Goal: Task Accomplishment & Management: Complete application form

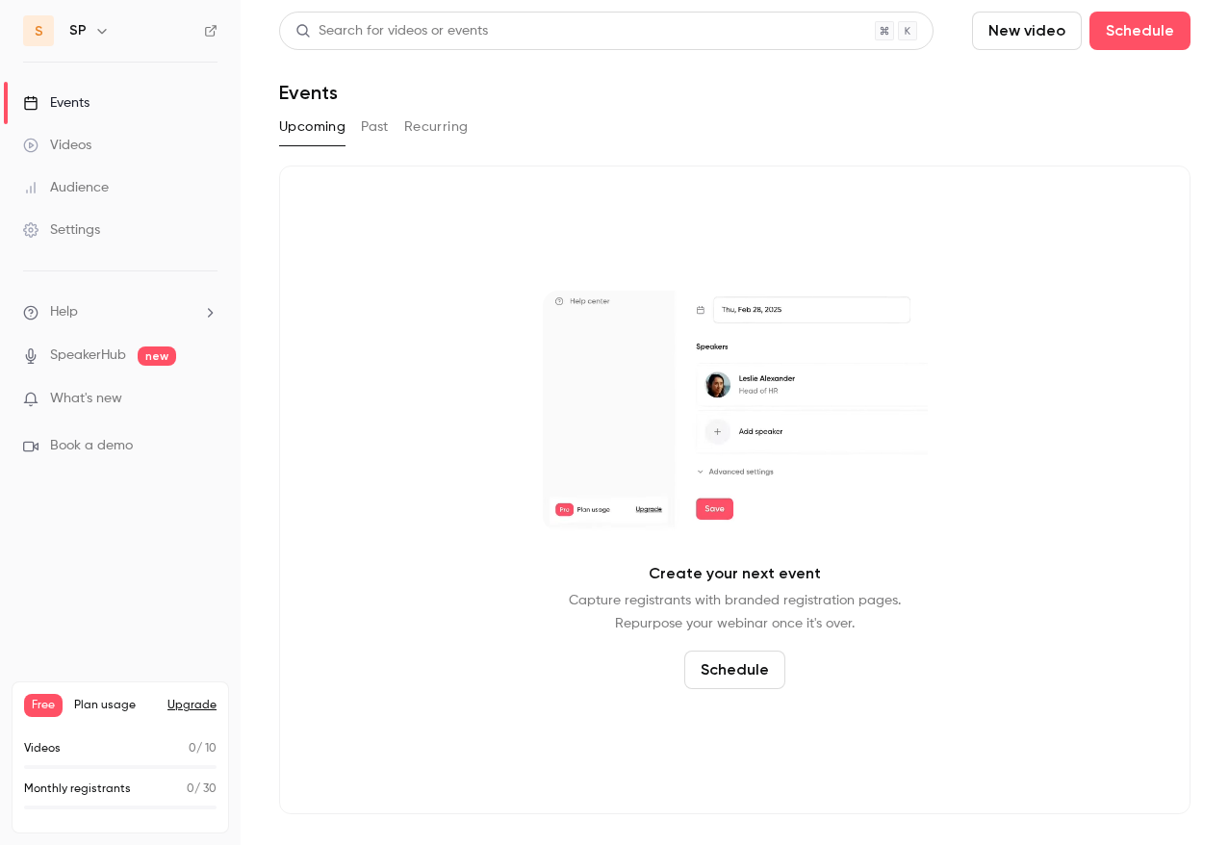
click at [1038, 31] on button "New video" at bounding box center [1027, 31] width 110 height 38
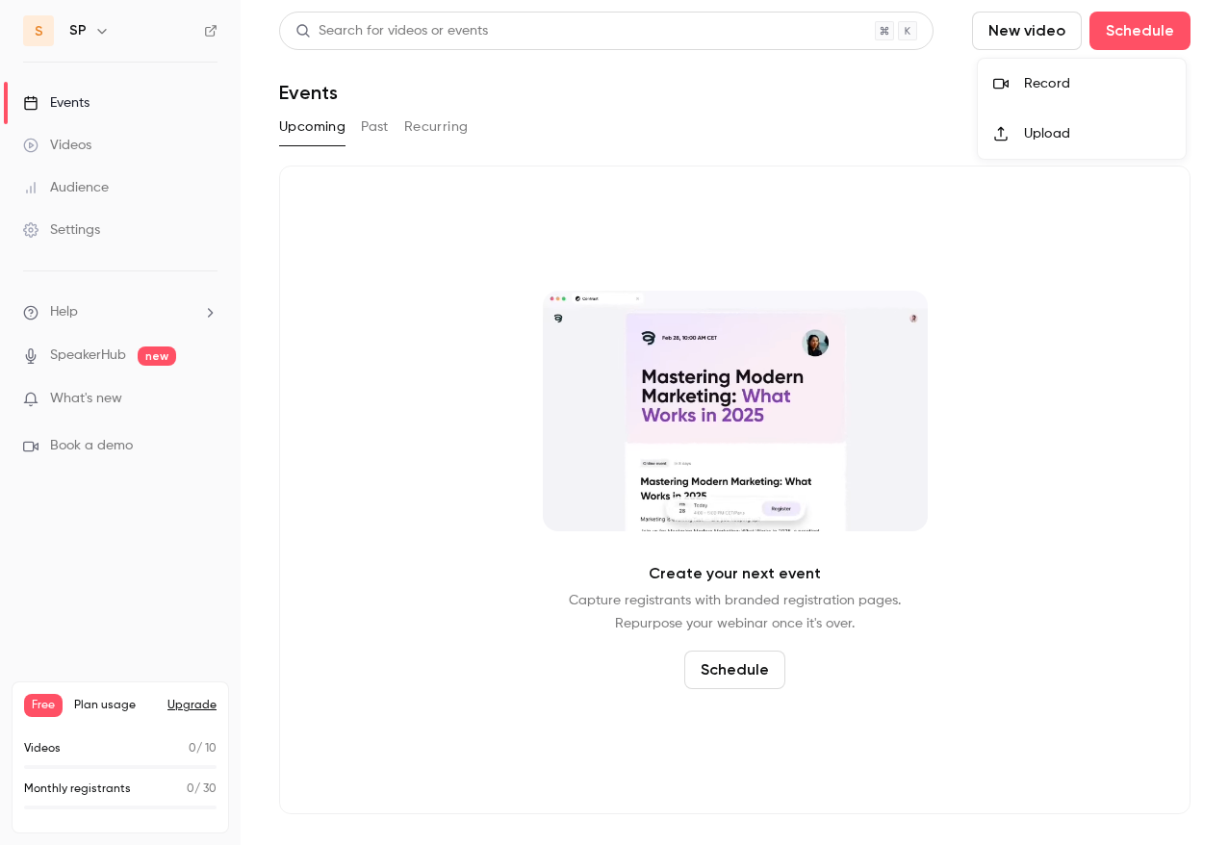
click at [1036, 84] on div "Record" at bounding box center [1097, 83] width 146 height 19
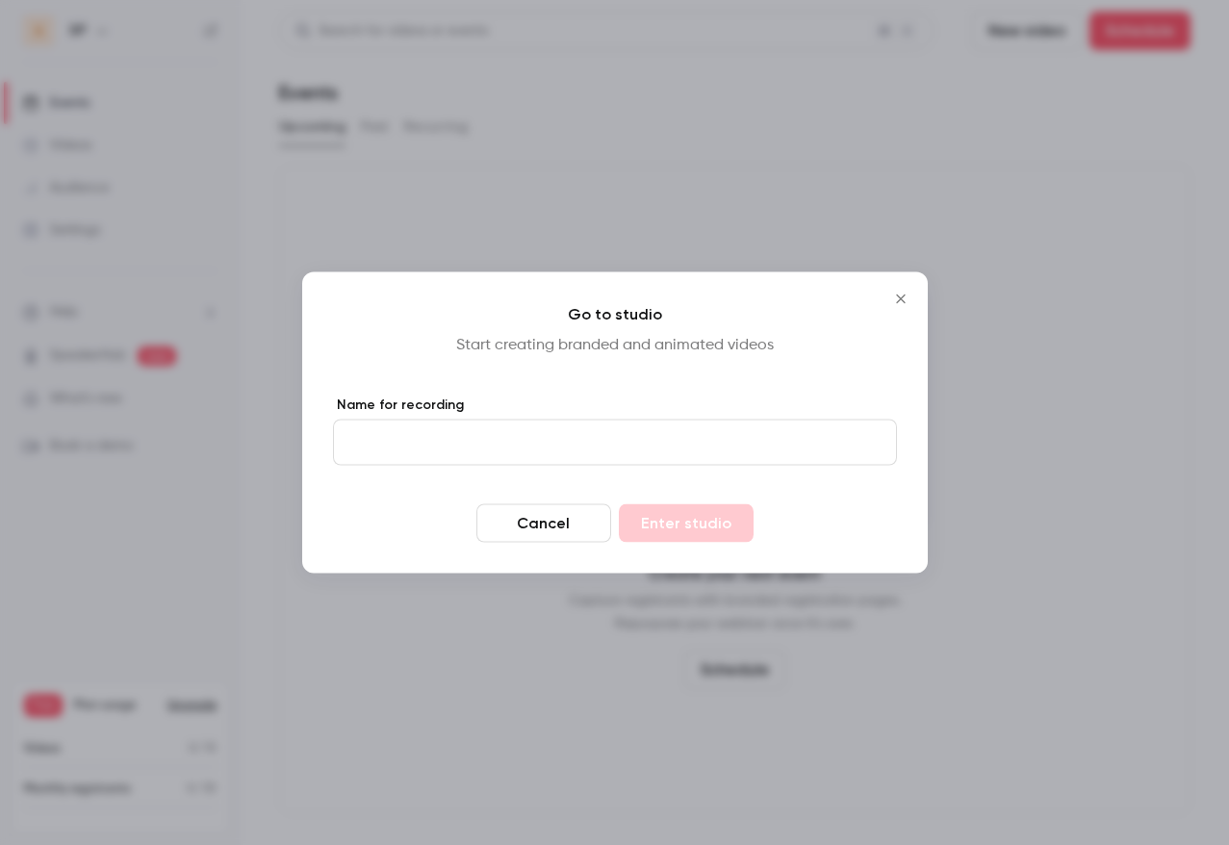
click at [896, 298] on icon "Close" at bounding box center [900, 299] width 23 height 15
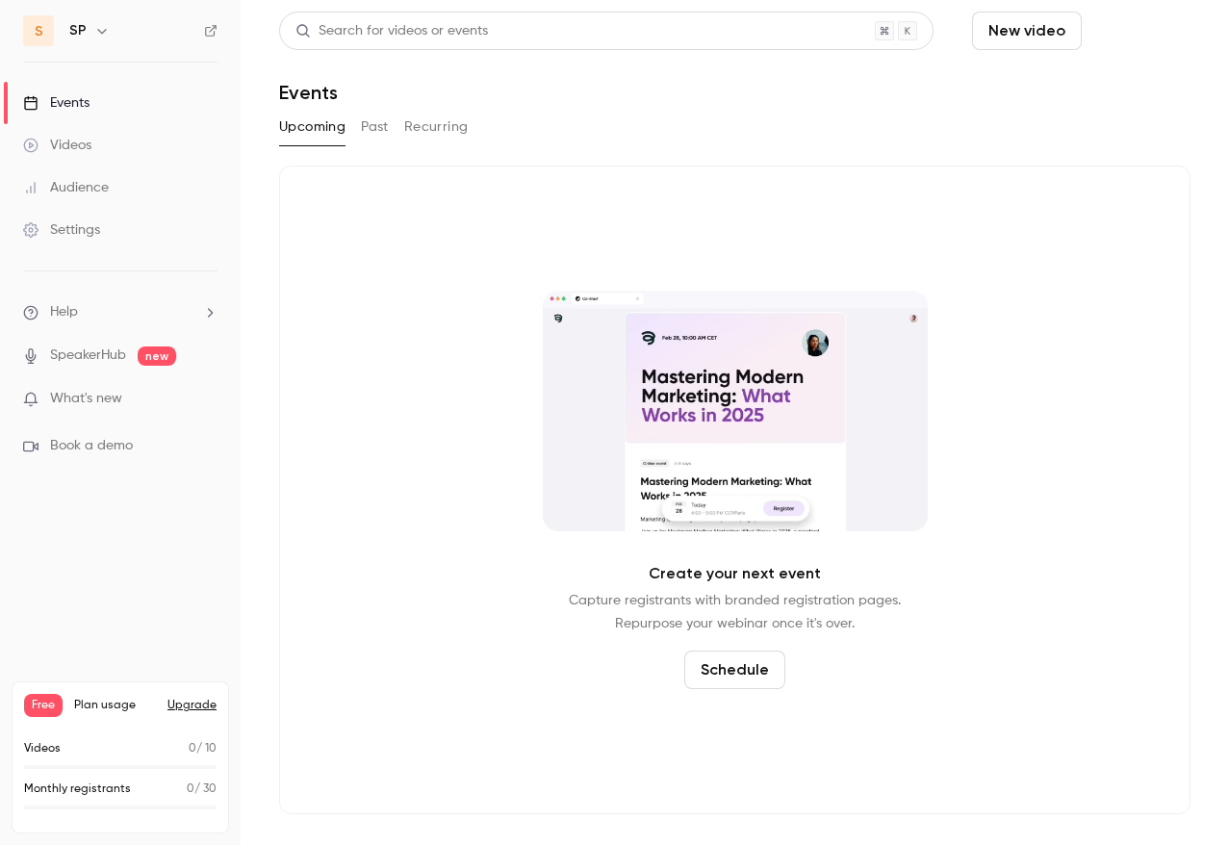
click at [1144, 33] on button "Schedule" at bounding box center [1139, 31] width 101 height 38
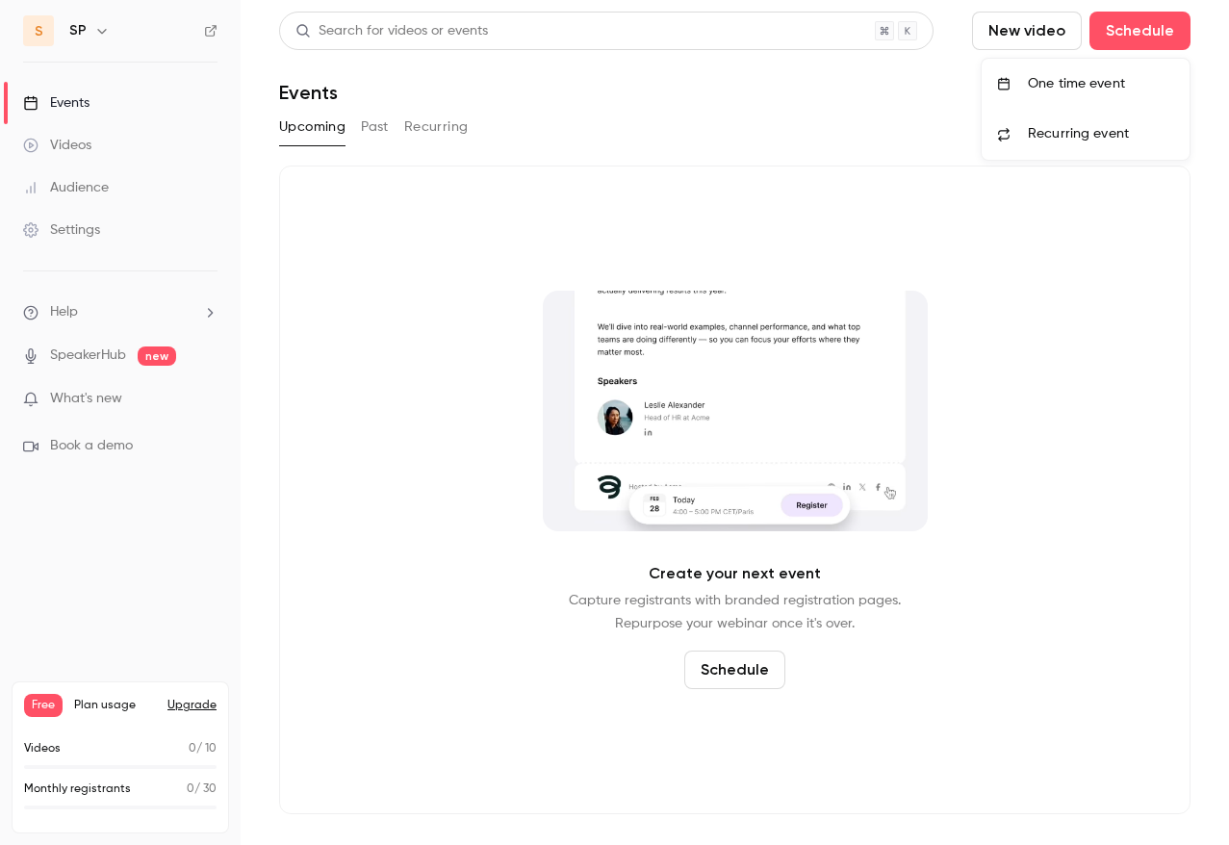
click at [1070, 85] on div "One time event" at bounding box center [1101, 83] width 146 height 19
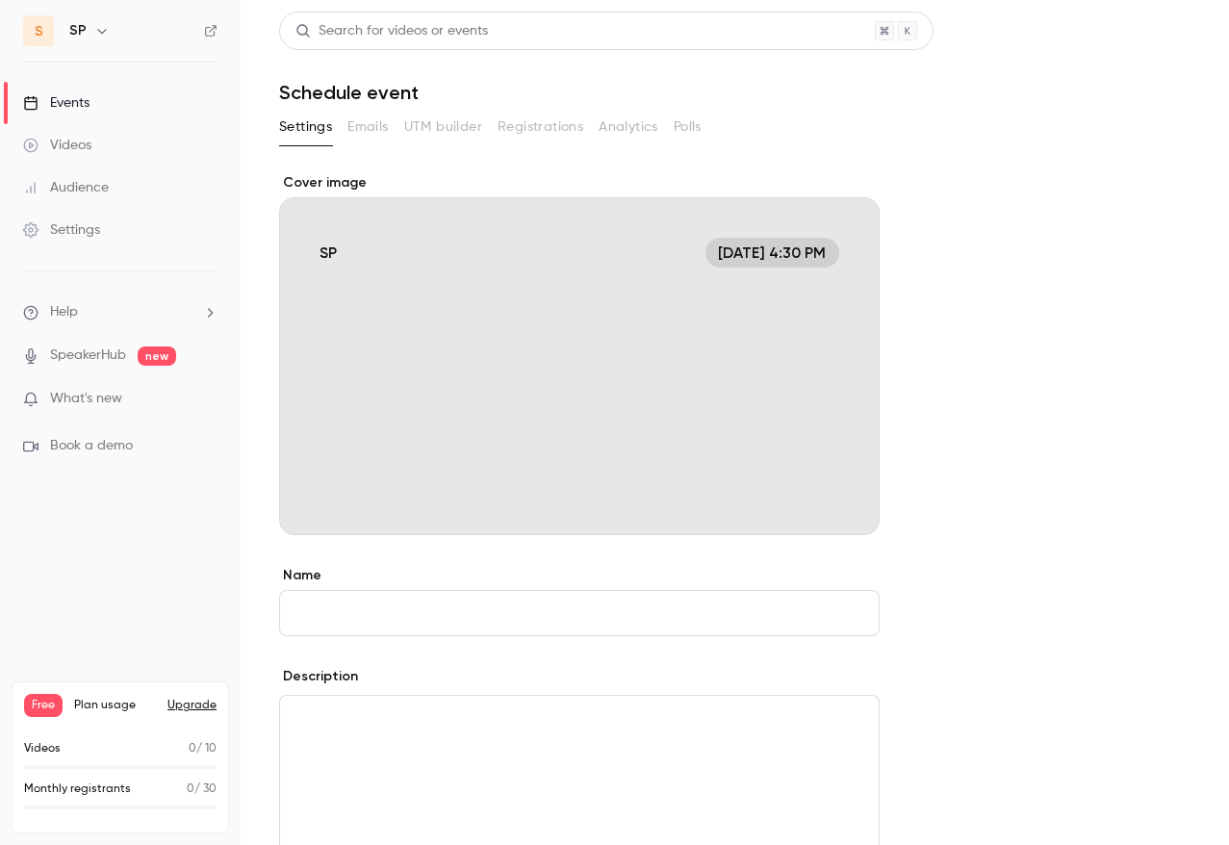
click at [326, 619] on input "Name" at bounding box center [579, 613] width 600 height 46
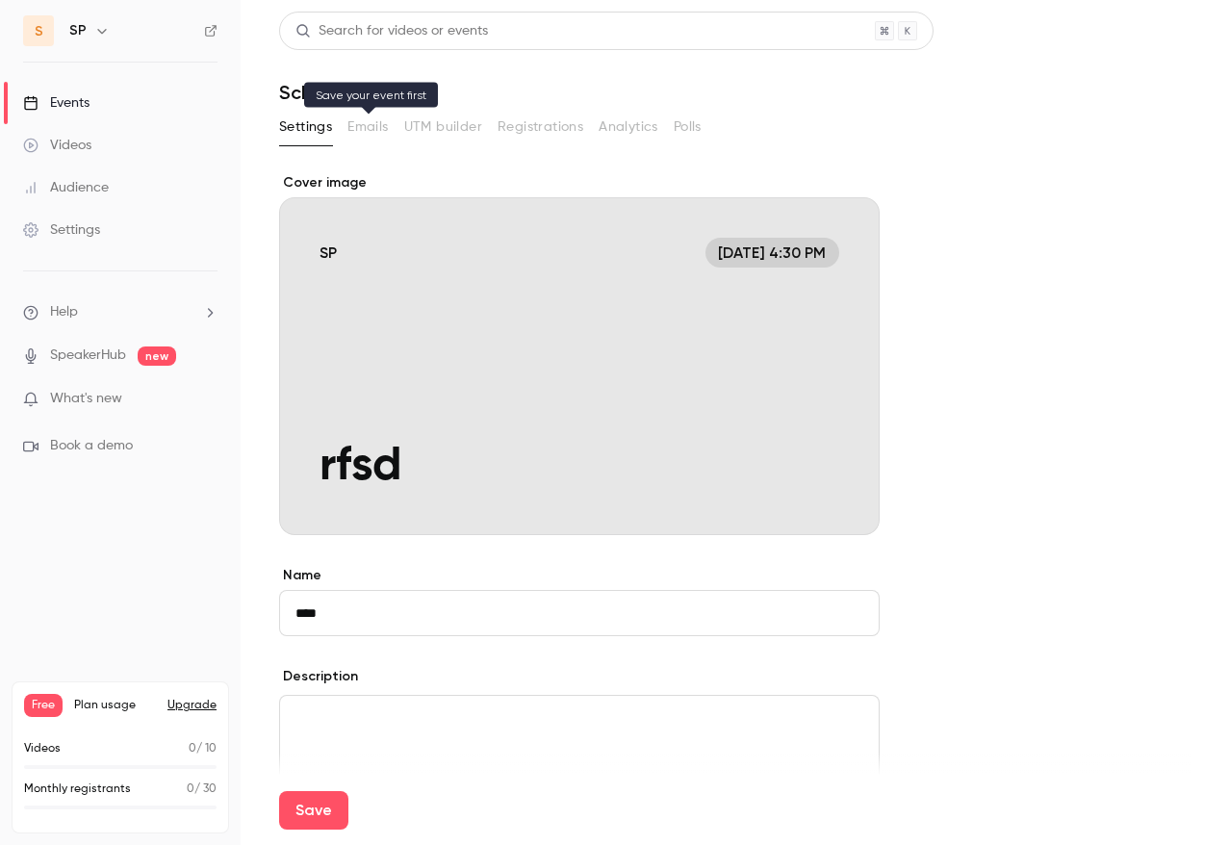
type input "****"
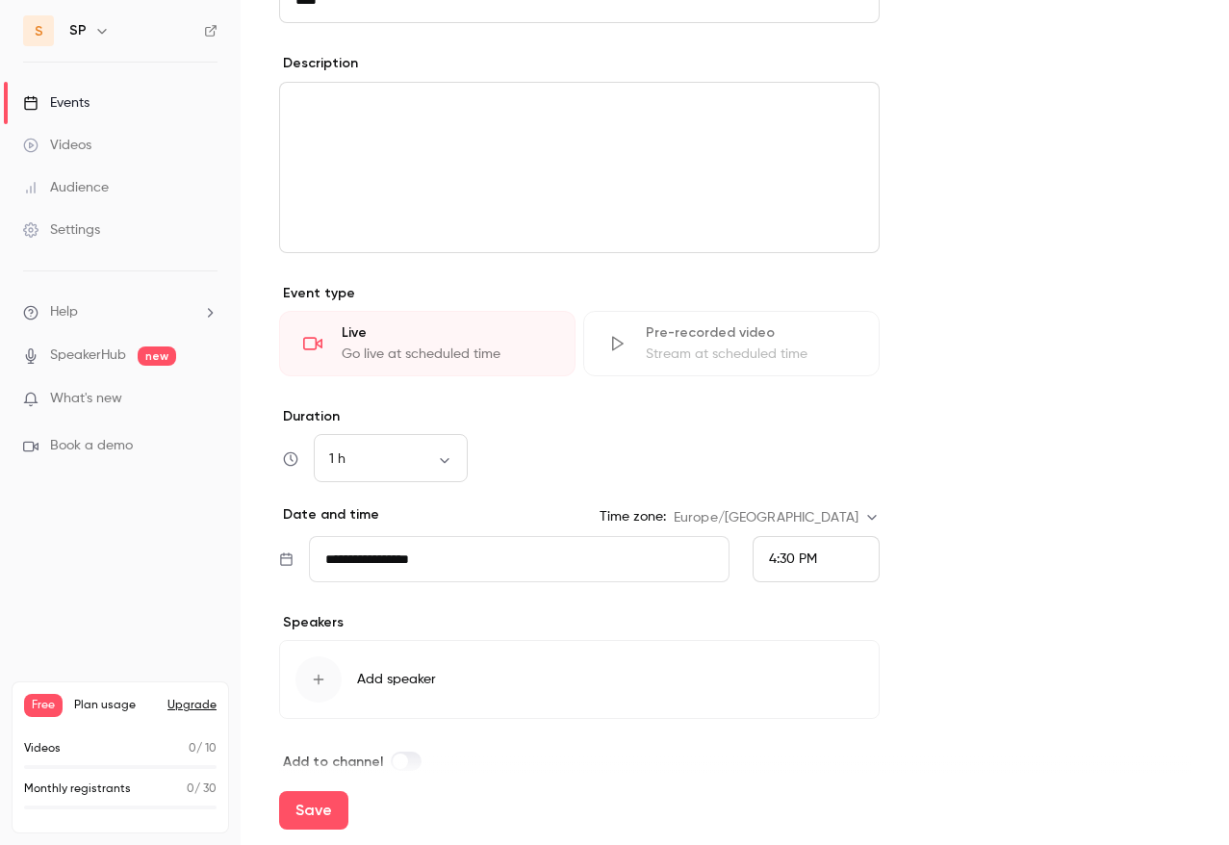
scroll to position [641, 0]
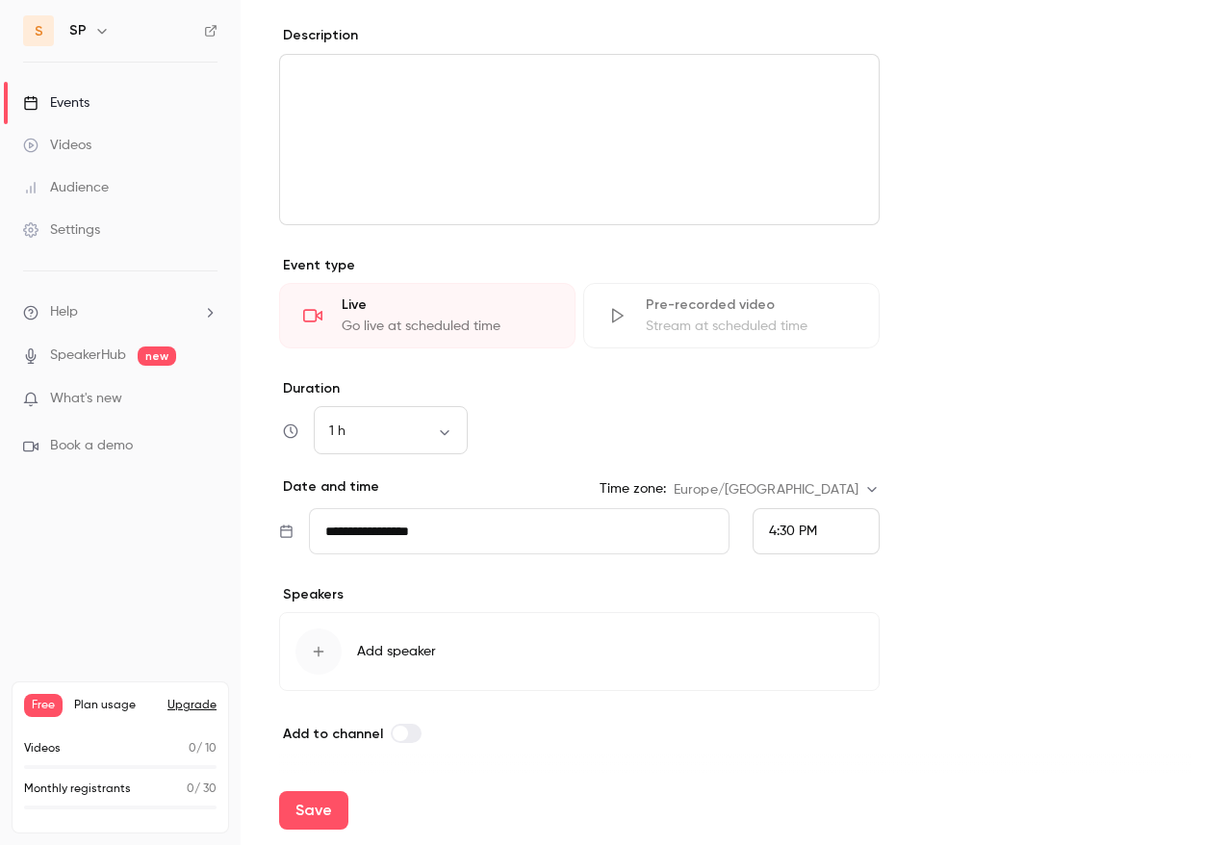
click at [386, 650] on span "Add speaker" at bounding box center [396, 651] width 79 height 19
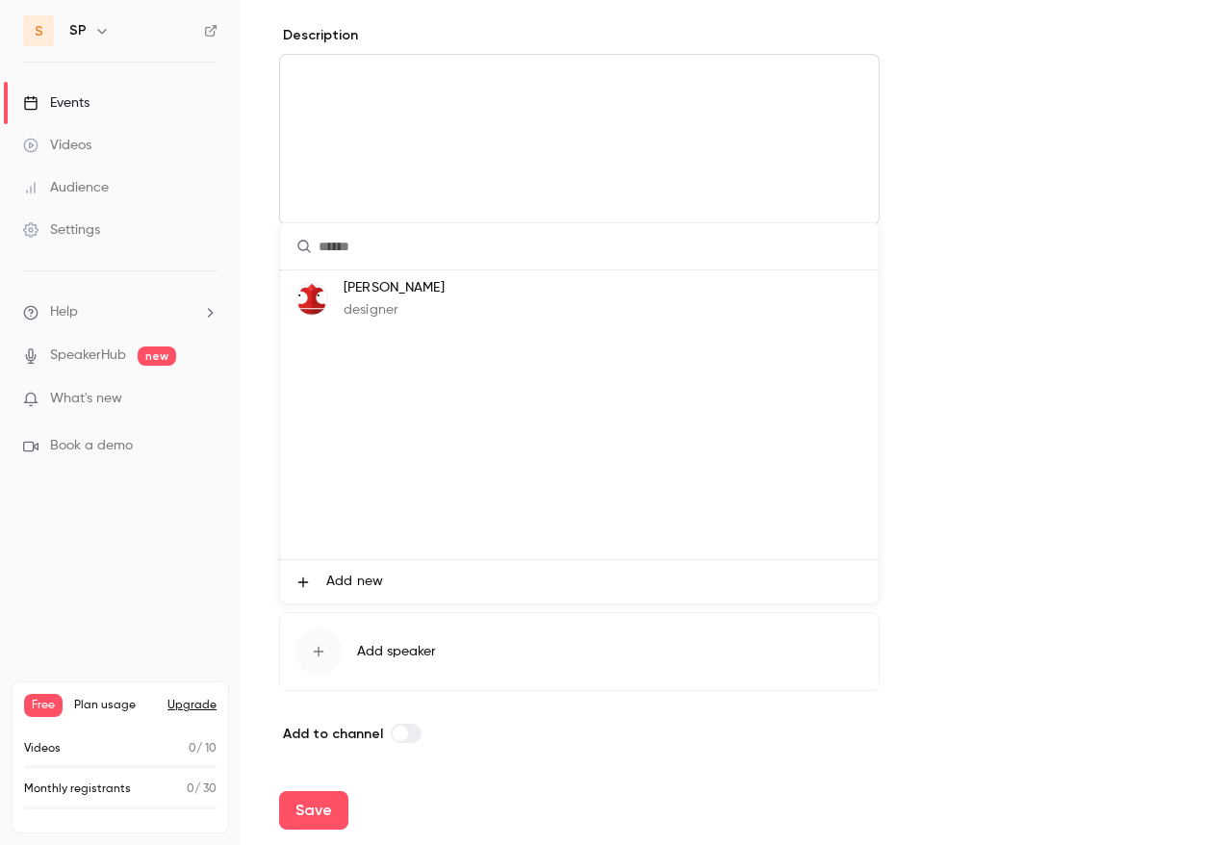
click at [496, 734] on div at bounding box center [614, 422] width 1229 height 845
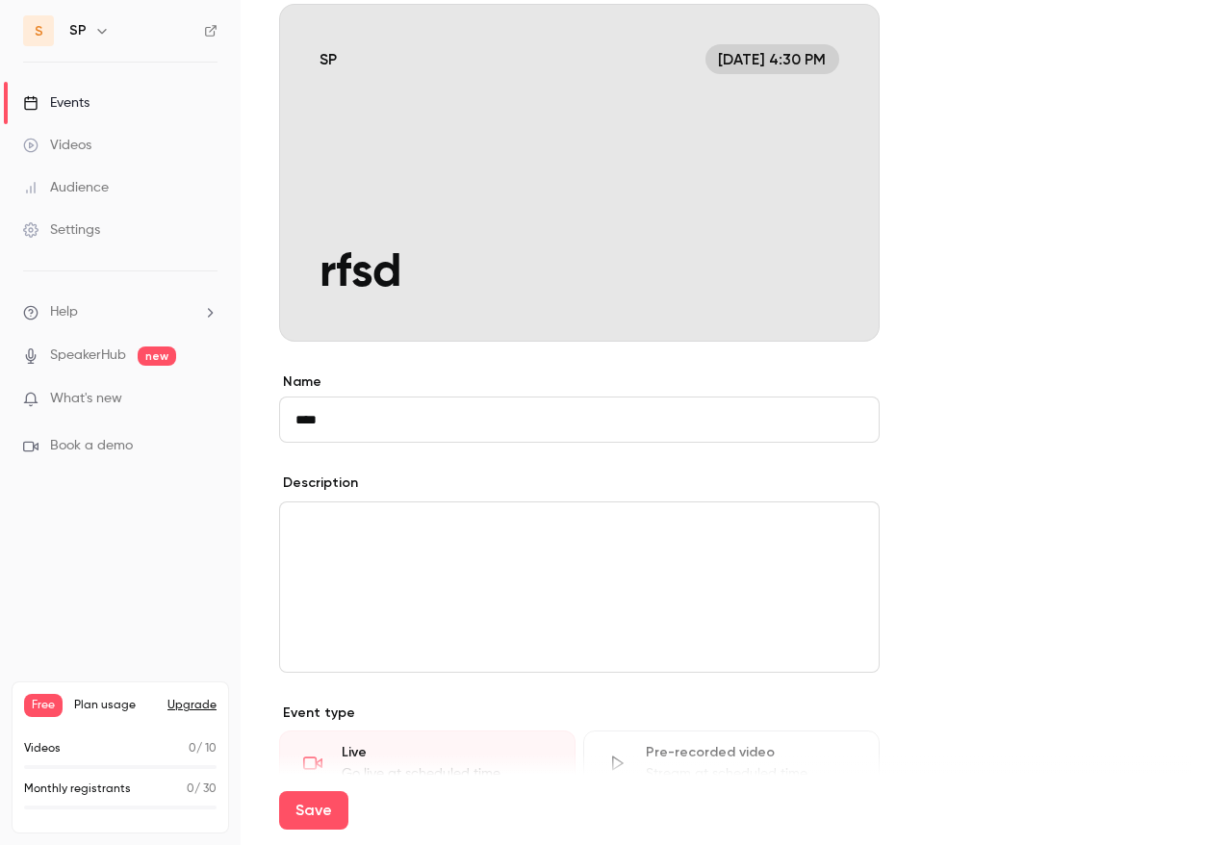
scroll to position [0, 0]
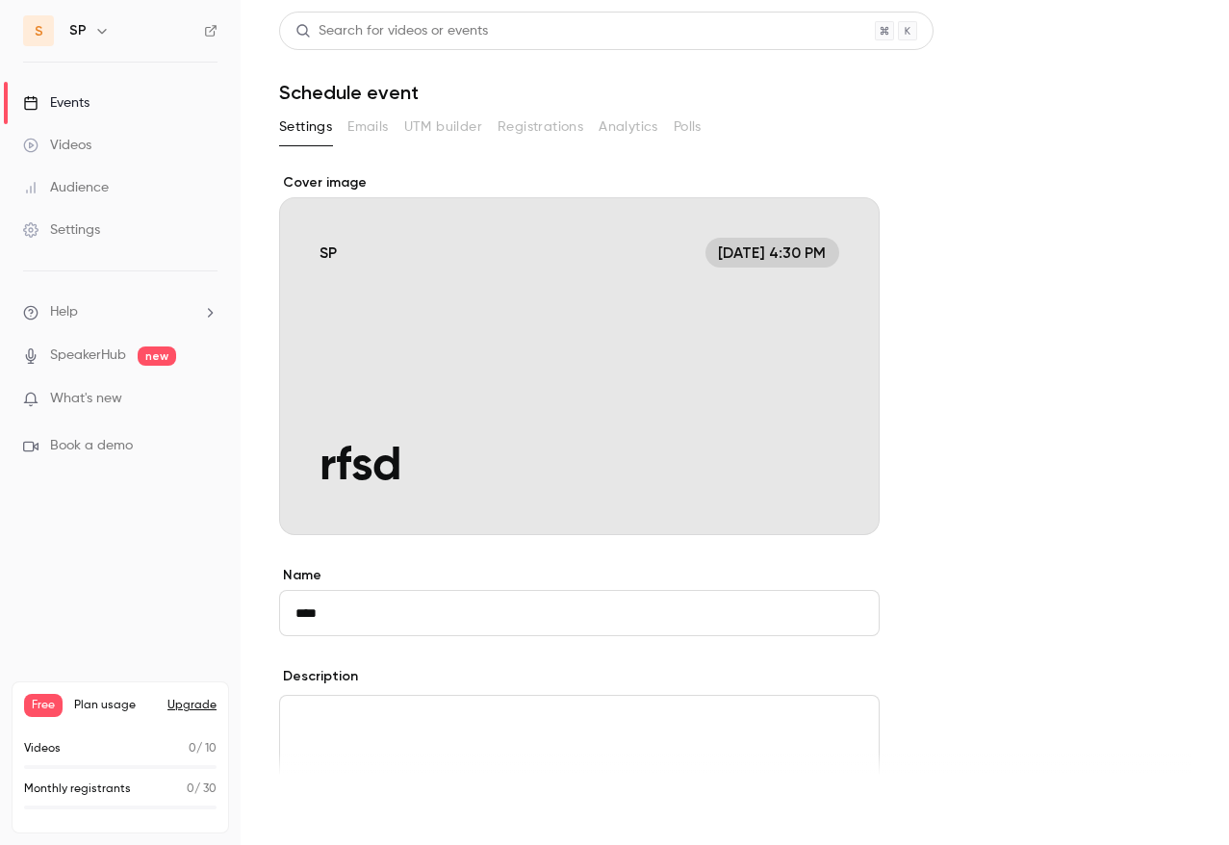
click at [319, 815] on button "Save" at bounding box center [313, 810] width 69 height 38
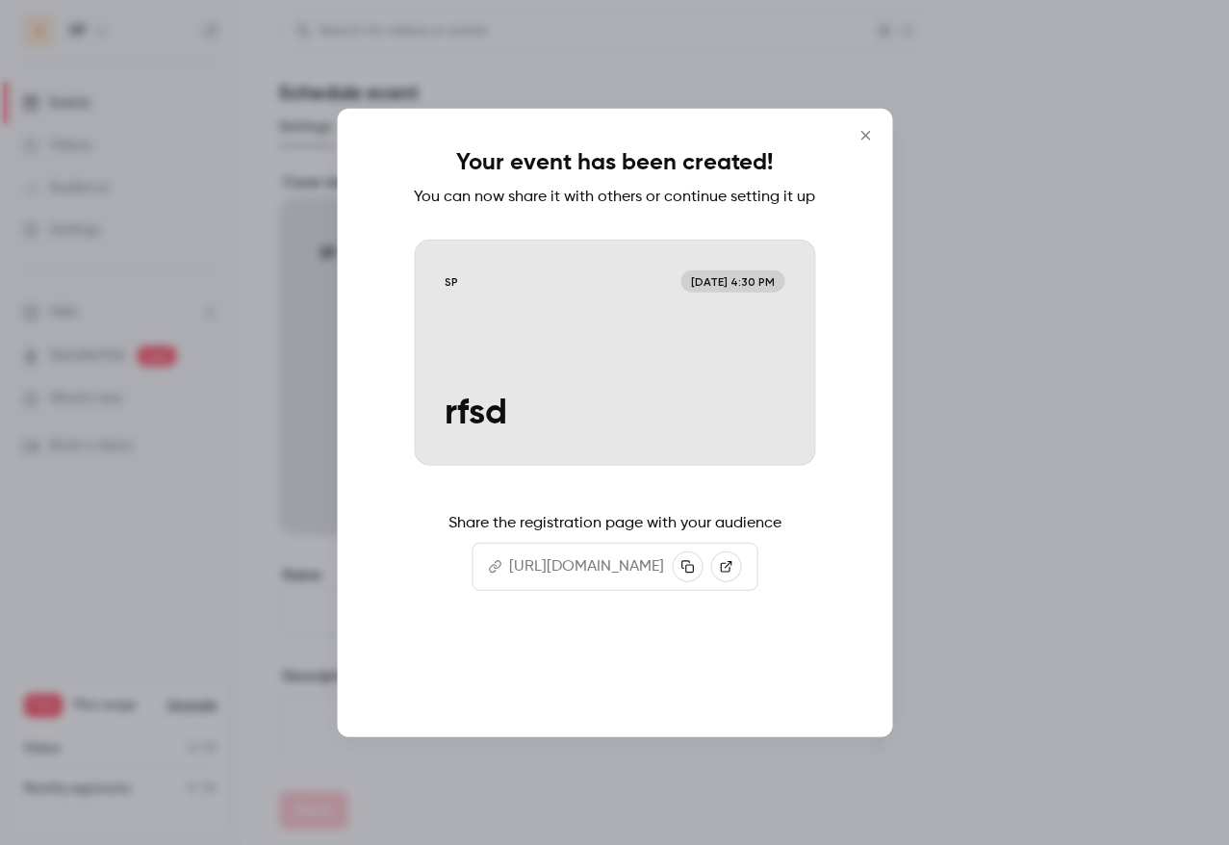
click at [629, 695] on button "Continue" at bounding box center [615, 674] width 192 height 46
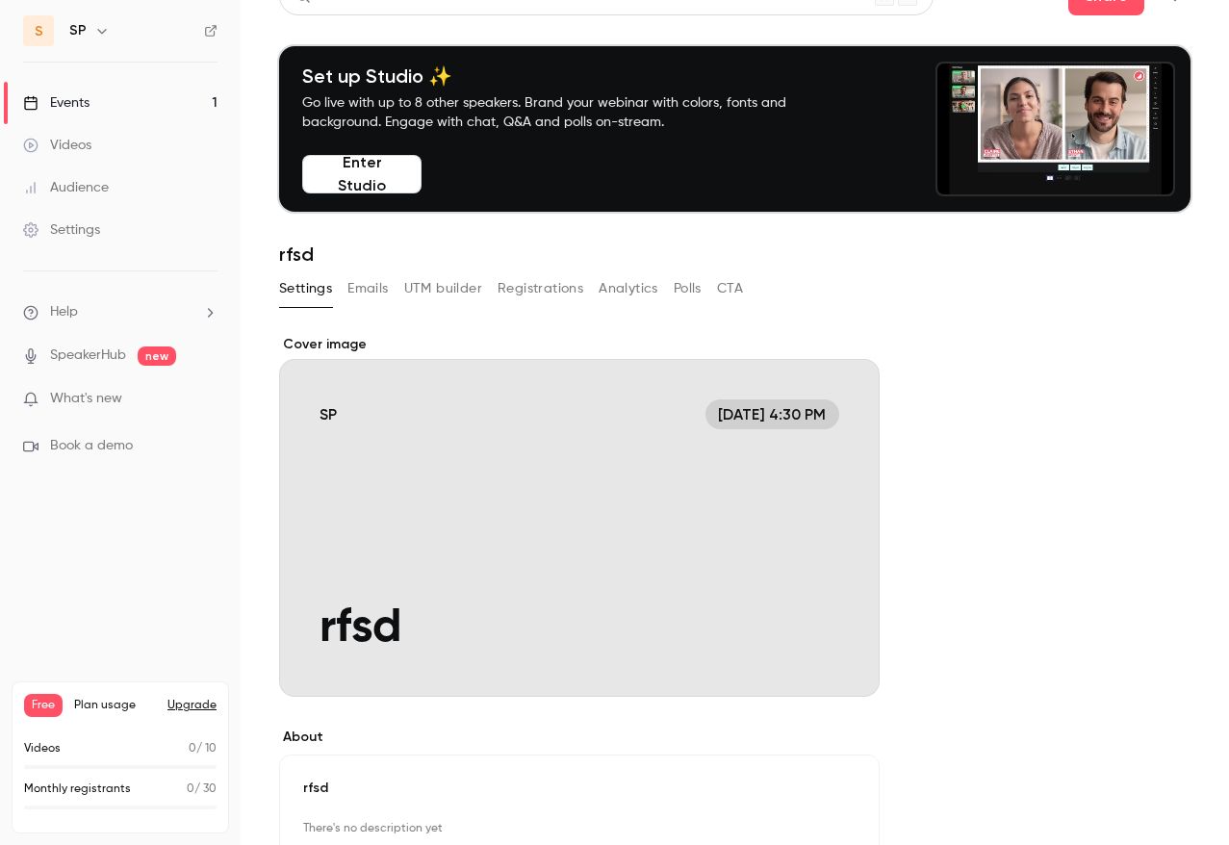
scroll to position [37, 0]
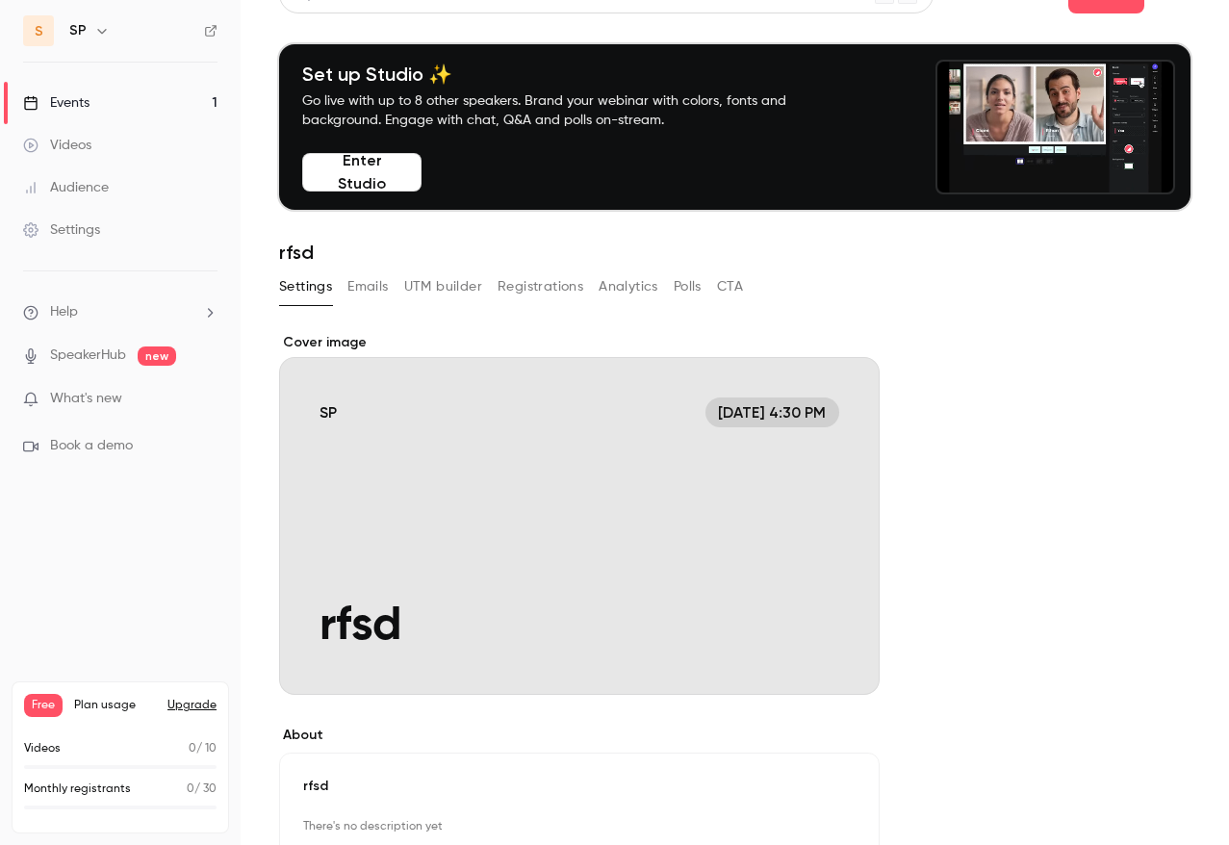
click at [368, 291] on button "Emails" at bounding box center [367, 286] width 40 height 31
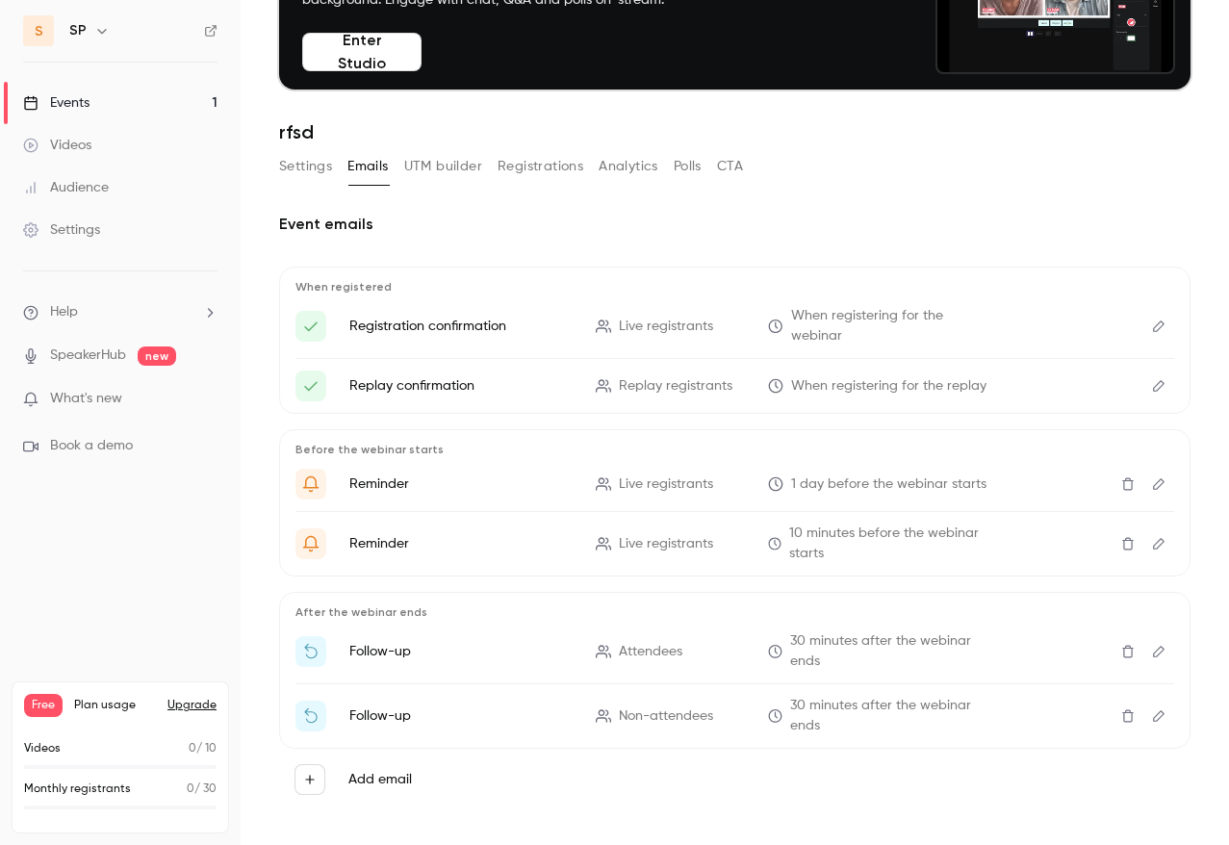
scroll to position [172, 0]
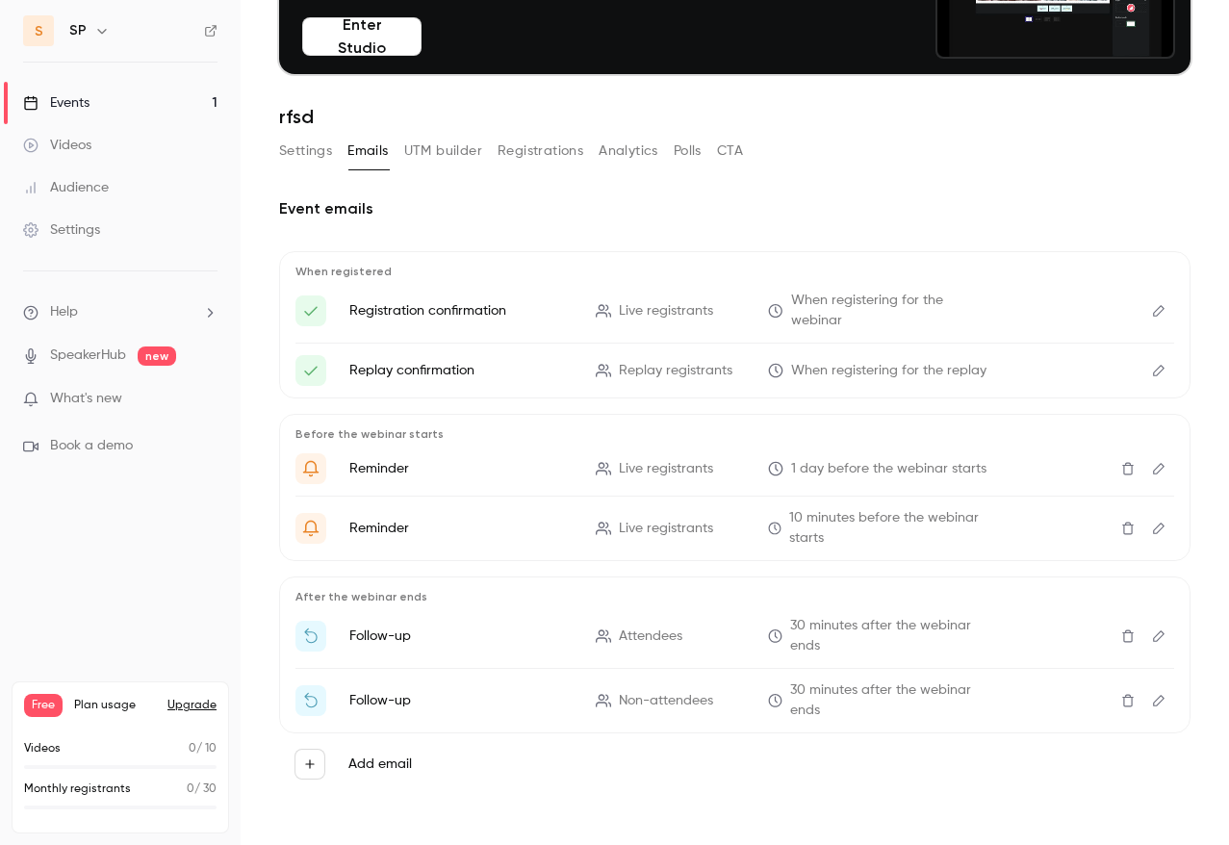
click at [1156, 370] on icon "Edit" at bounding box center [1158, 370] width 15 height 13
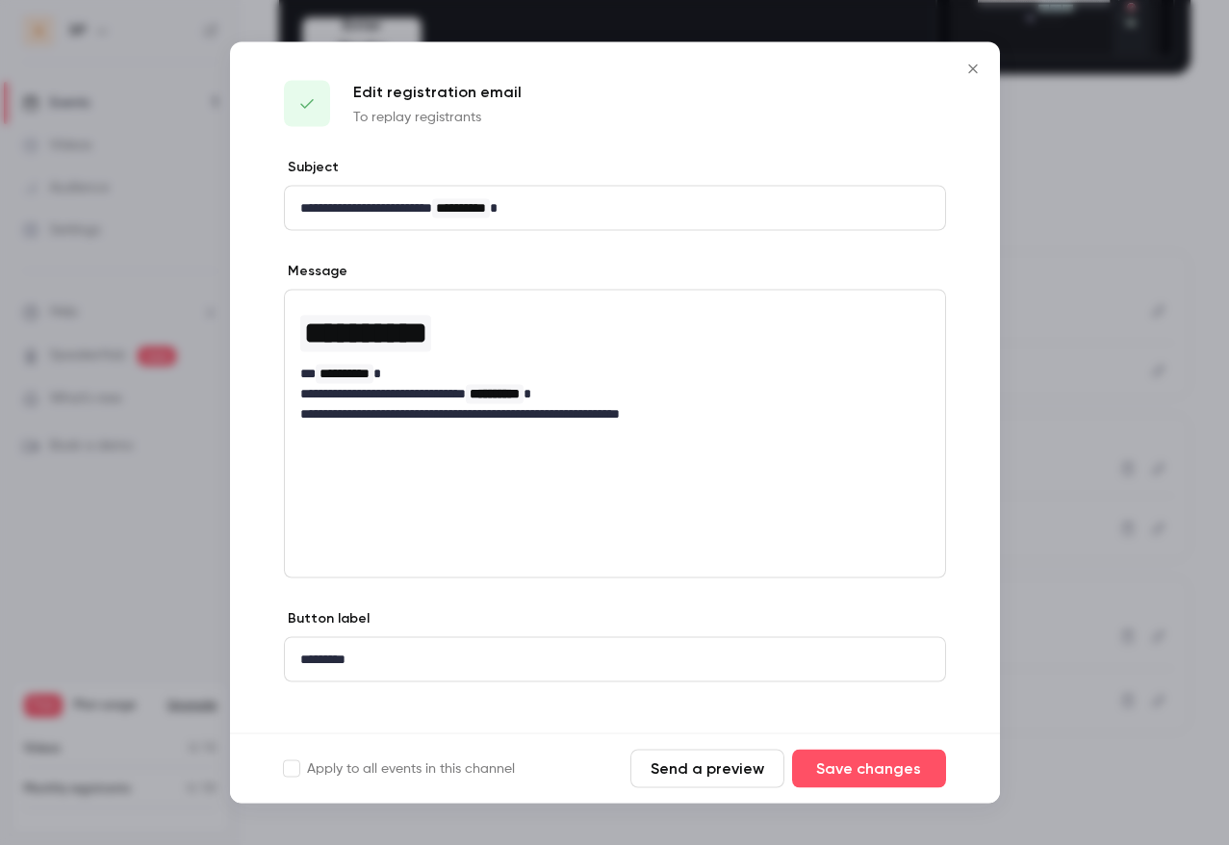
click at [973, 68] on icon "Close" at bounding box center [972, 68] width 9 height 9
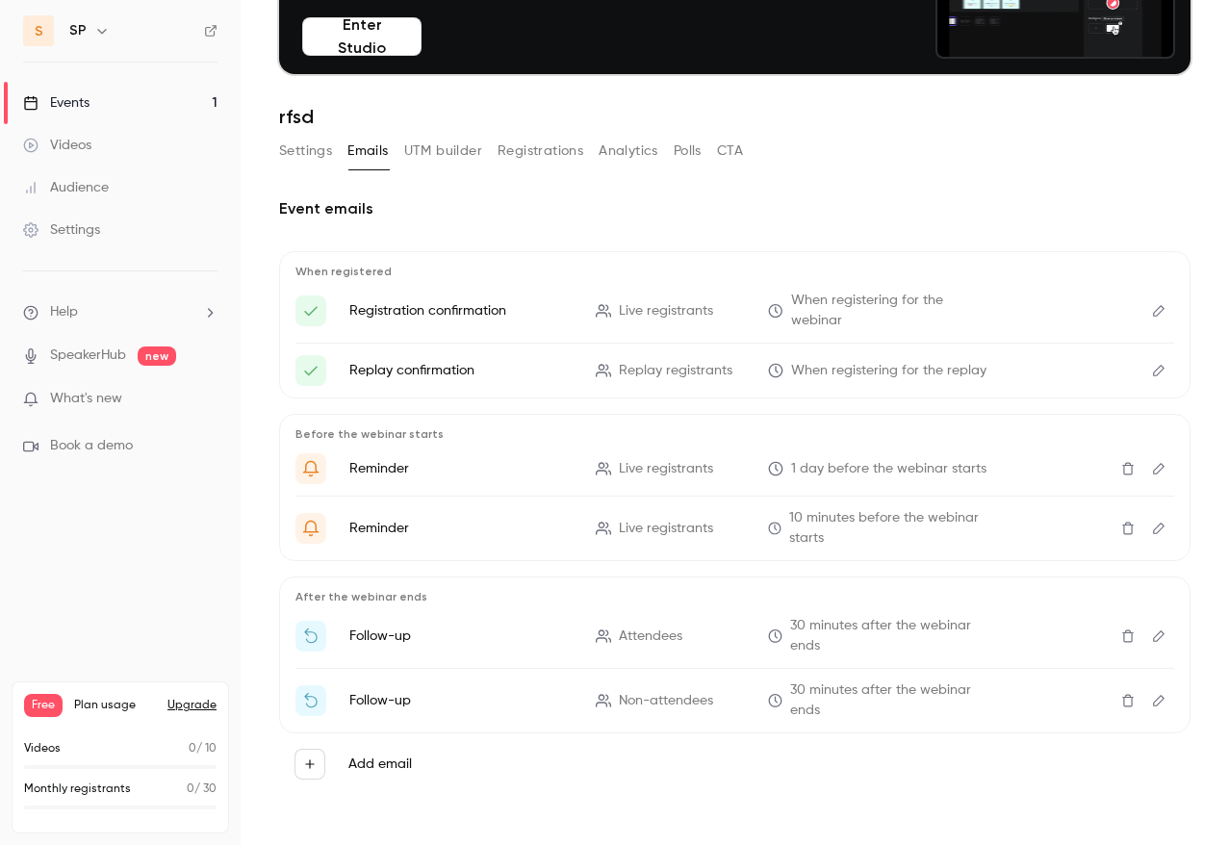
click at [452, 160] on button "UTM builder" at bounding box center [443, 151] width 78 height 31
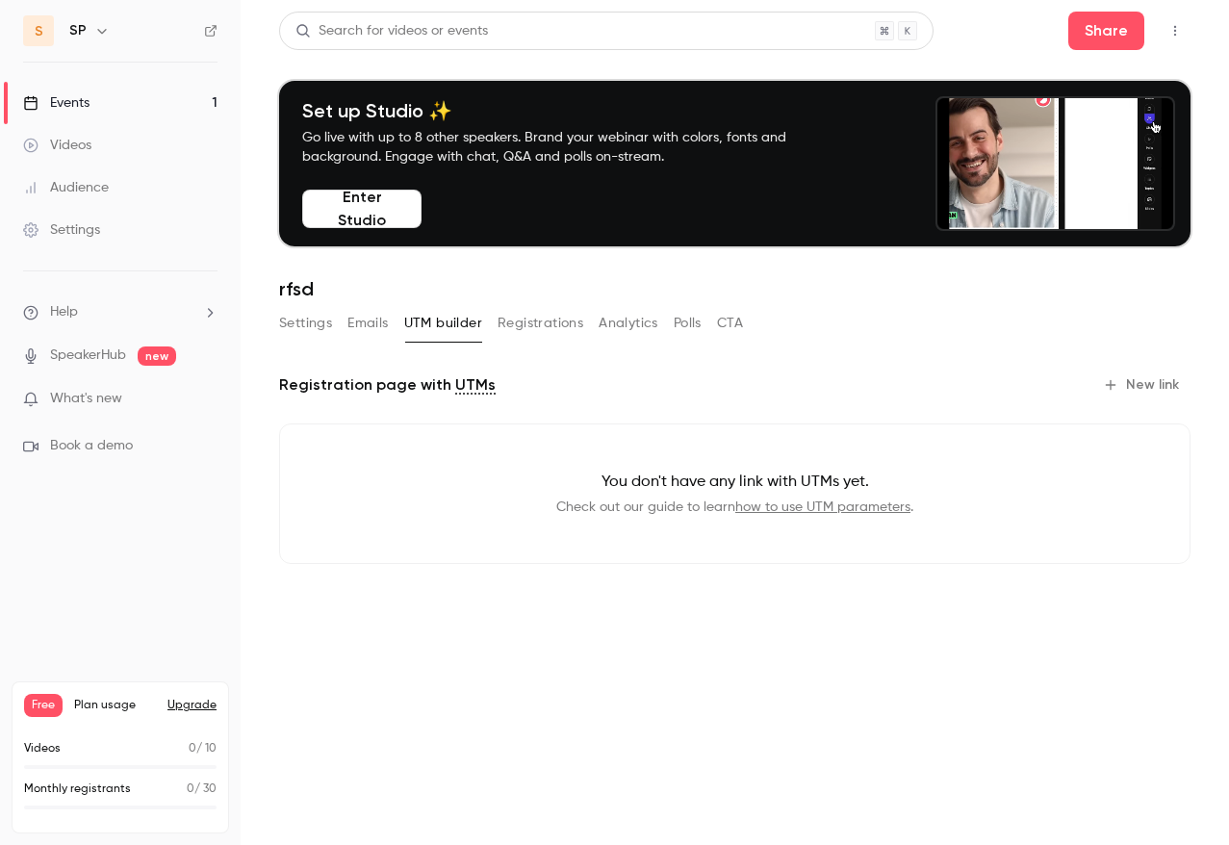
click at [536, 328] on button "Registrations" at bounding box center [540, 323] width 86 height 31
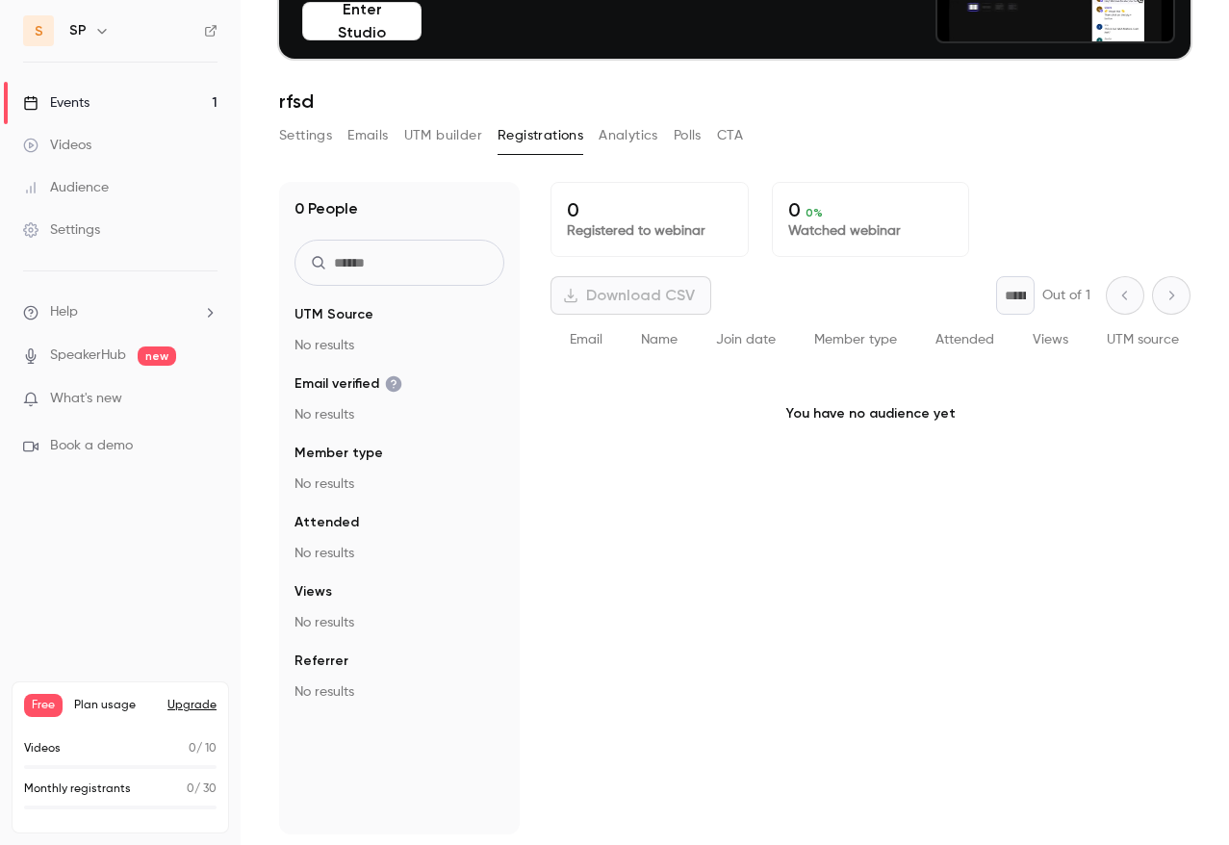
scroll to position [189, 0]
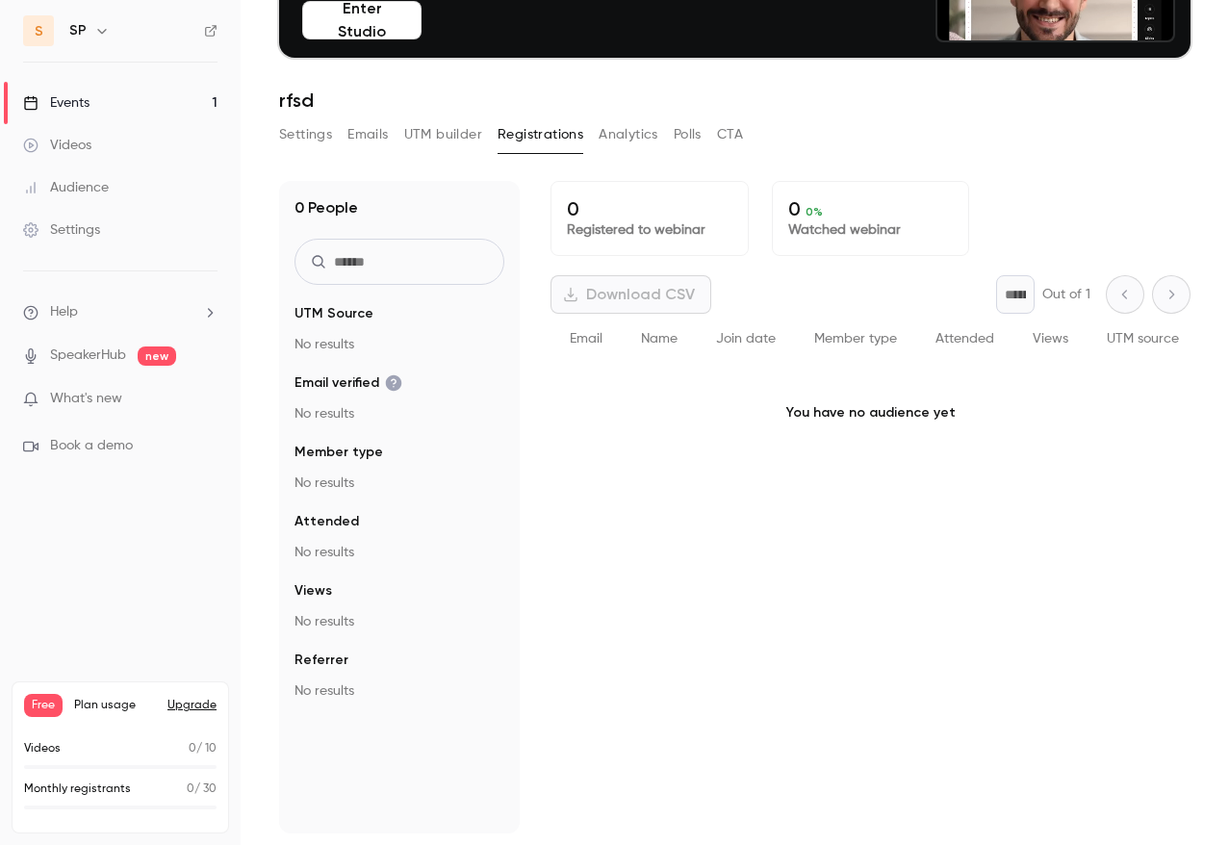
click at [734, 135] on button "CTA" at bounding box center [730, 134] width 26 height 31
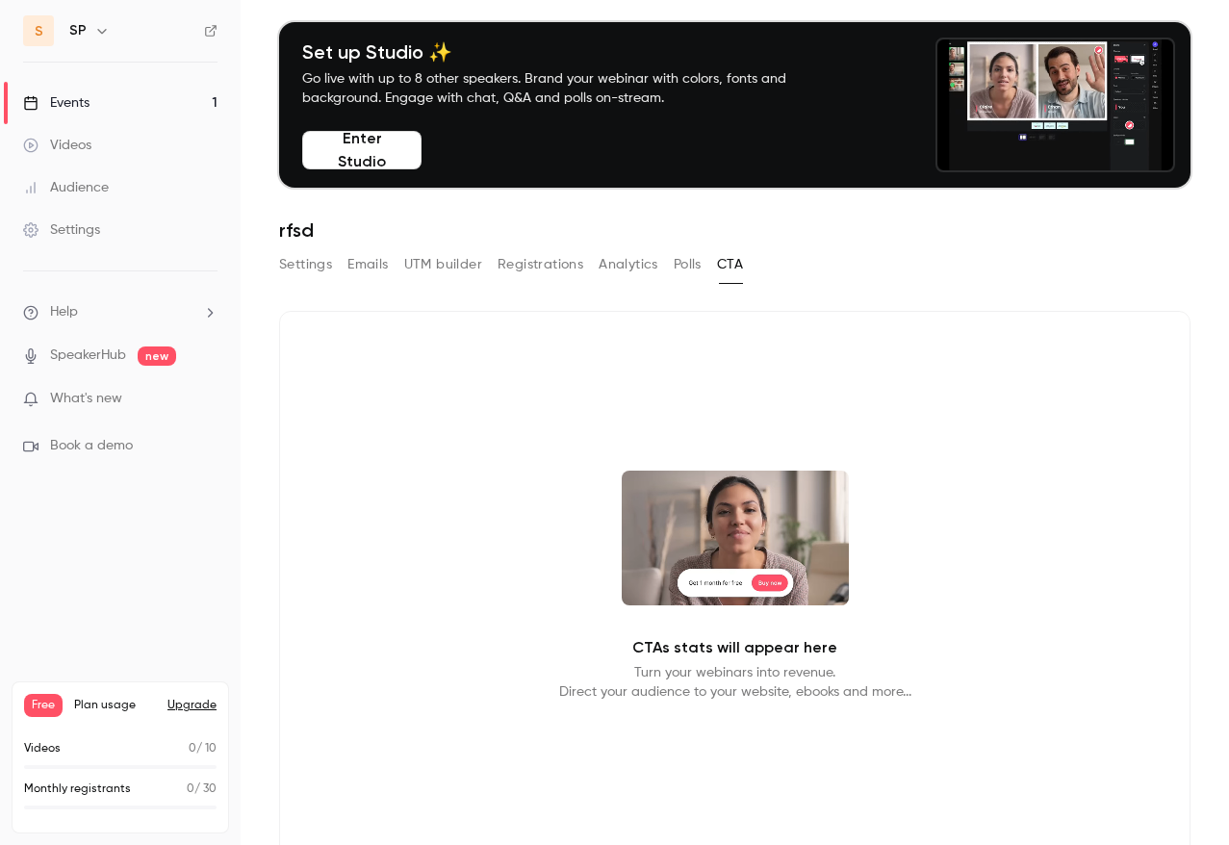
scroll to position [68, 0]
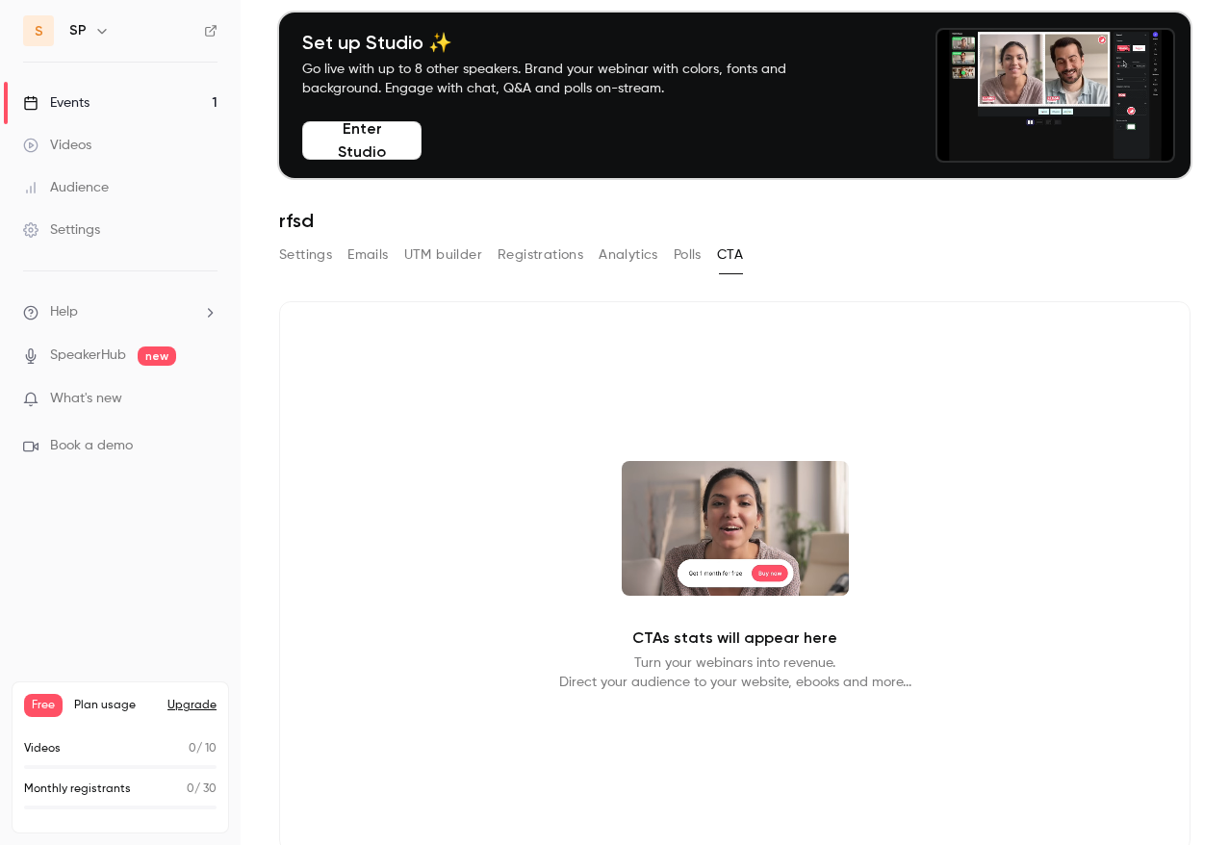
click at [691, 256] on button "Polls" at bounding box center [688, 255] width 28 height 31
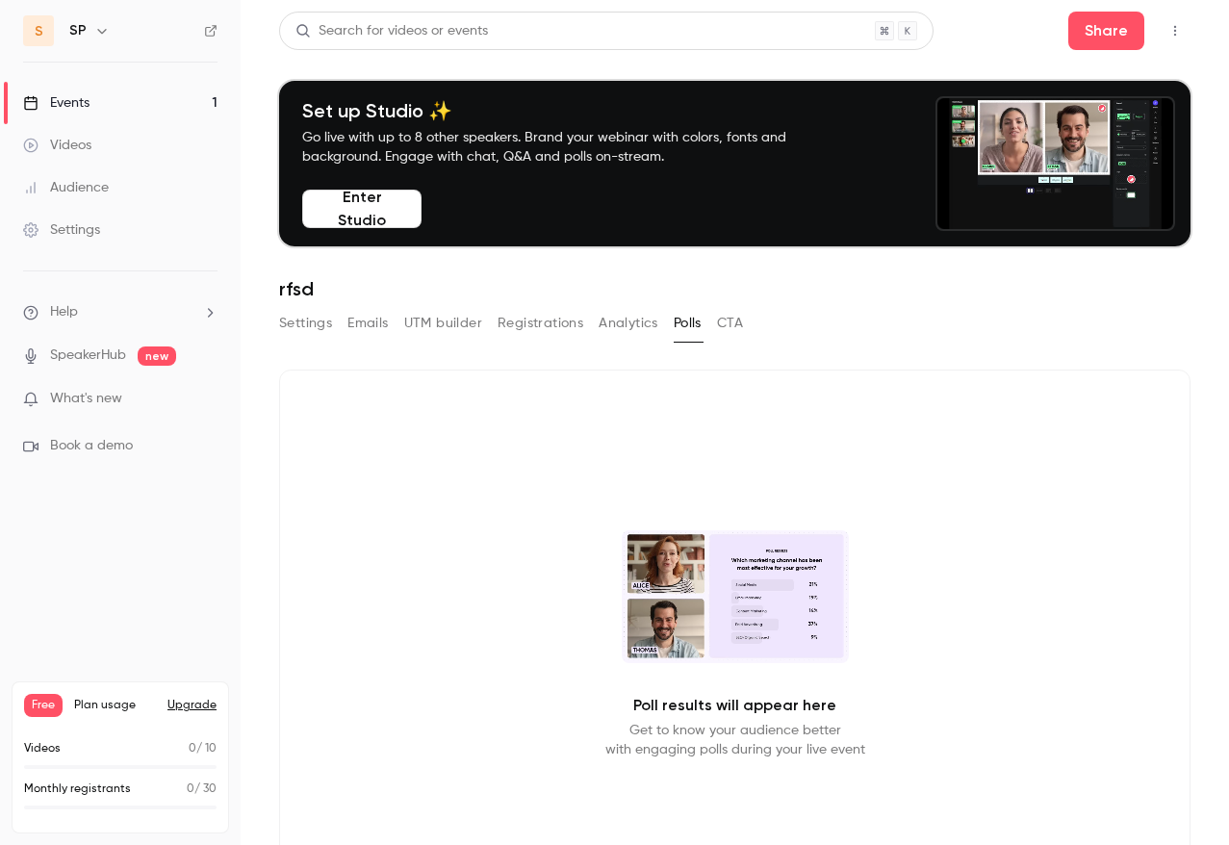
click at [639, 324] on button "Analytics" at bounding box center [629, 323] width 60 height 31
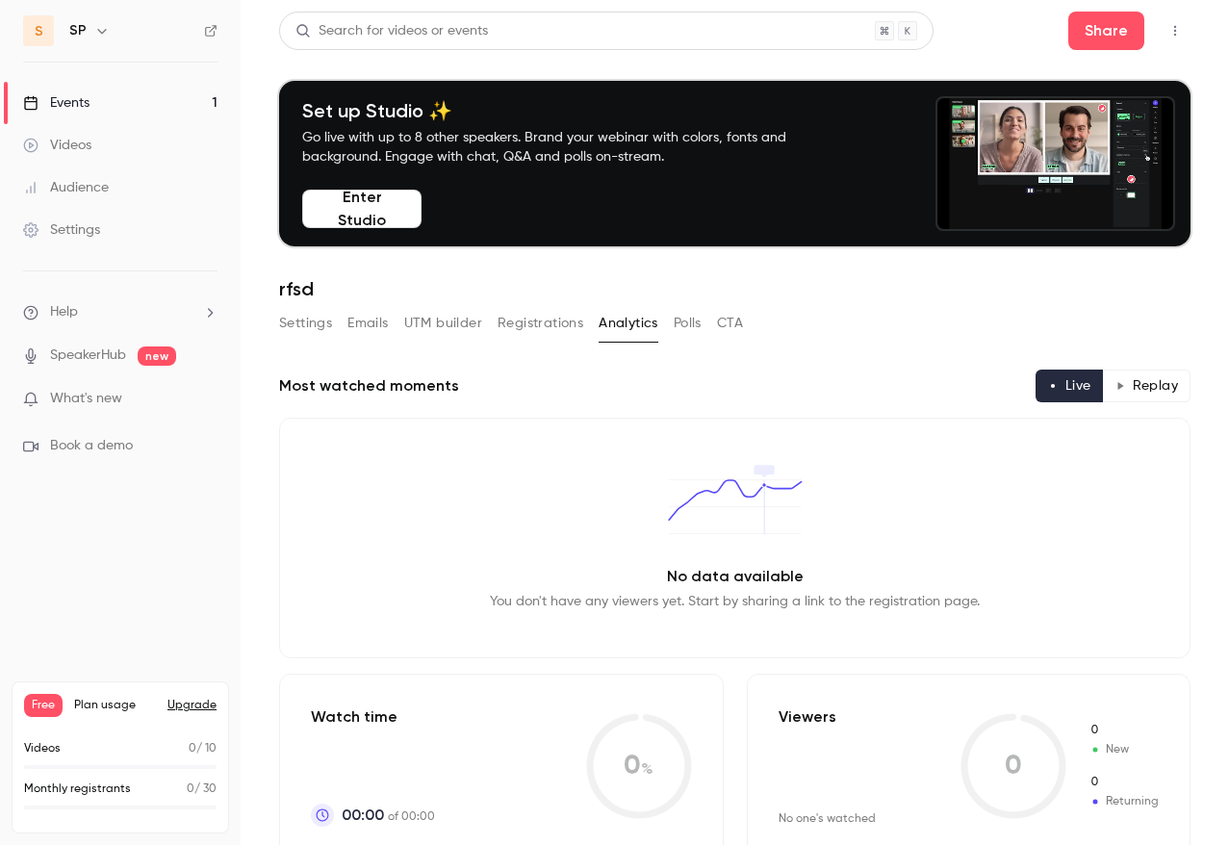
click at [314, 322] on button "Settings" at bounding box center [305, 323] width 53 height 31
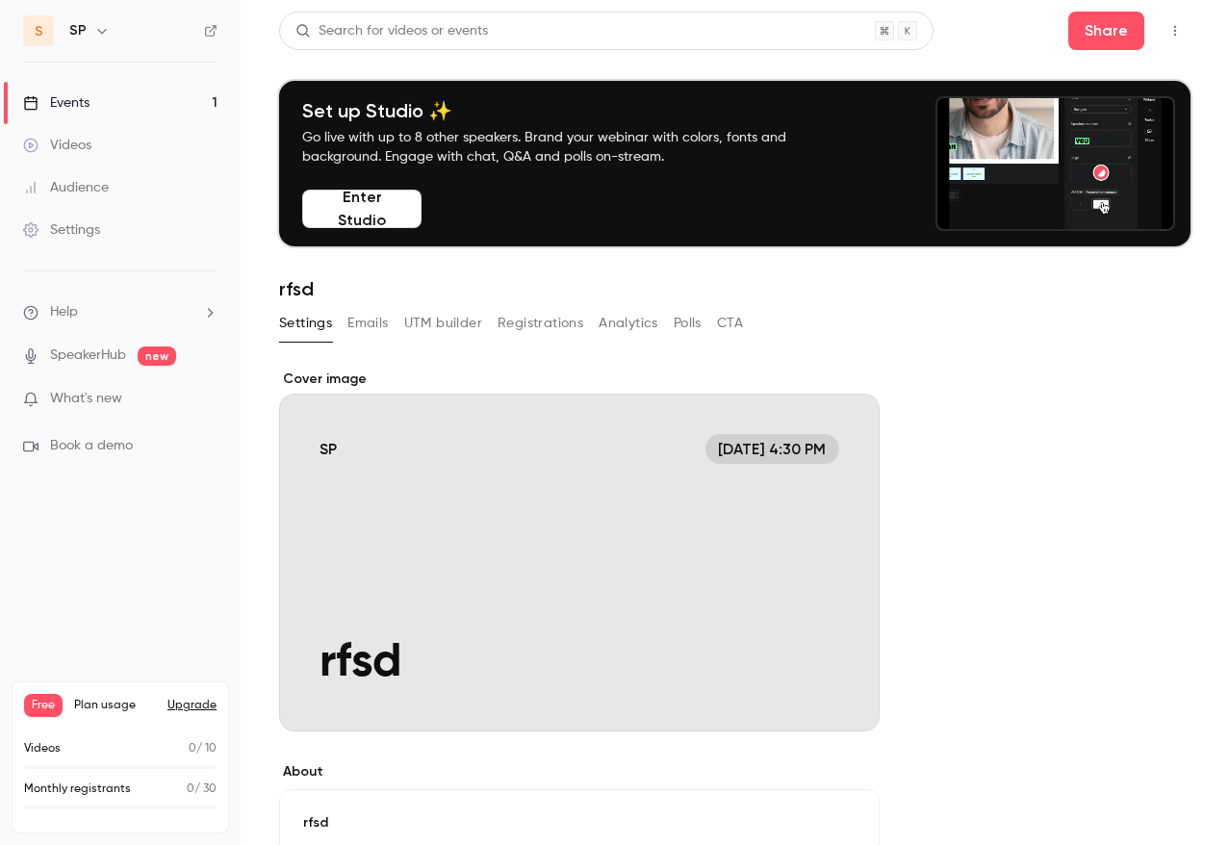
click at [369, 324] on button "Emails" at bounding box center [367, 323] width 40 height 31
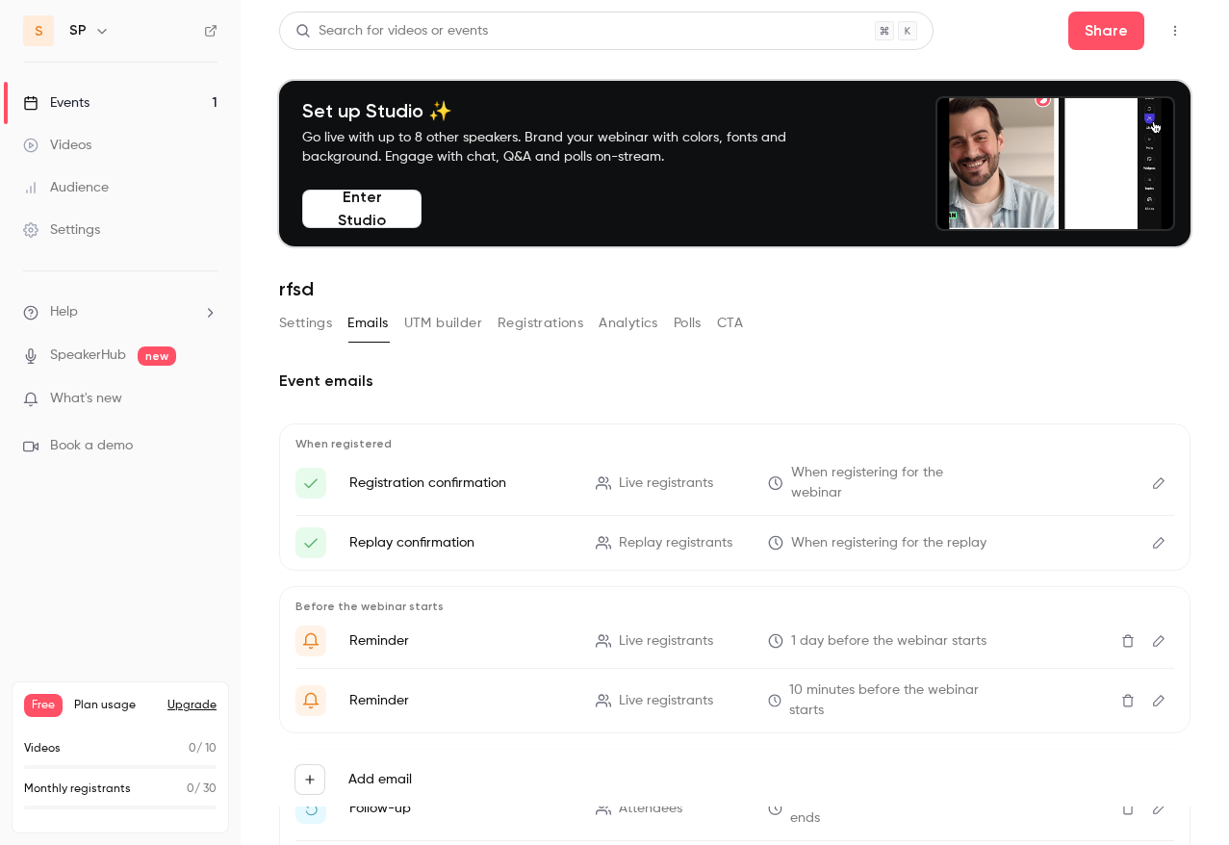
click at [445, 329] on button "UTM builder" at bounding box center [443, 323] width 78 height 31
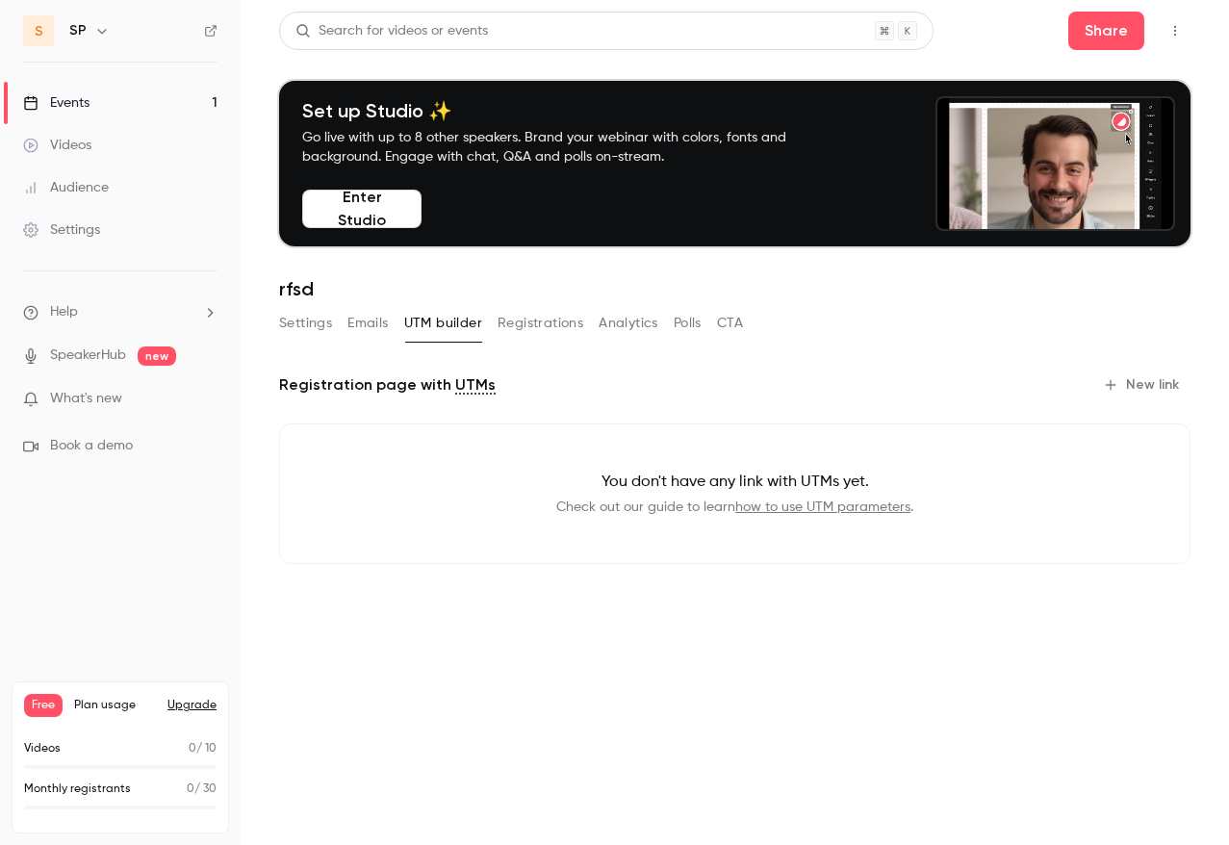
click at [511, 334] on button "Registrations" at bounding box center [540, 323] width 86 height 31
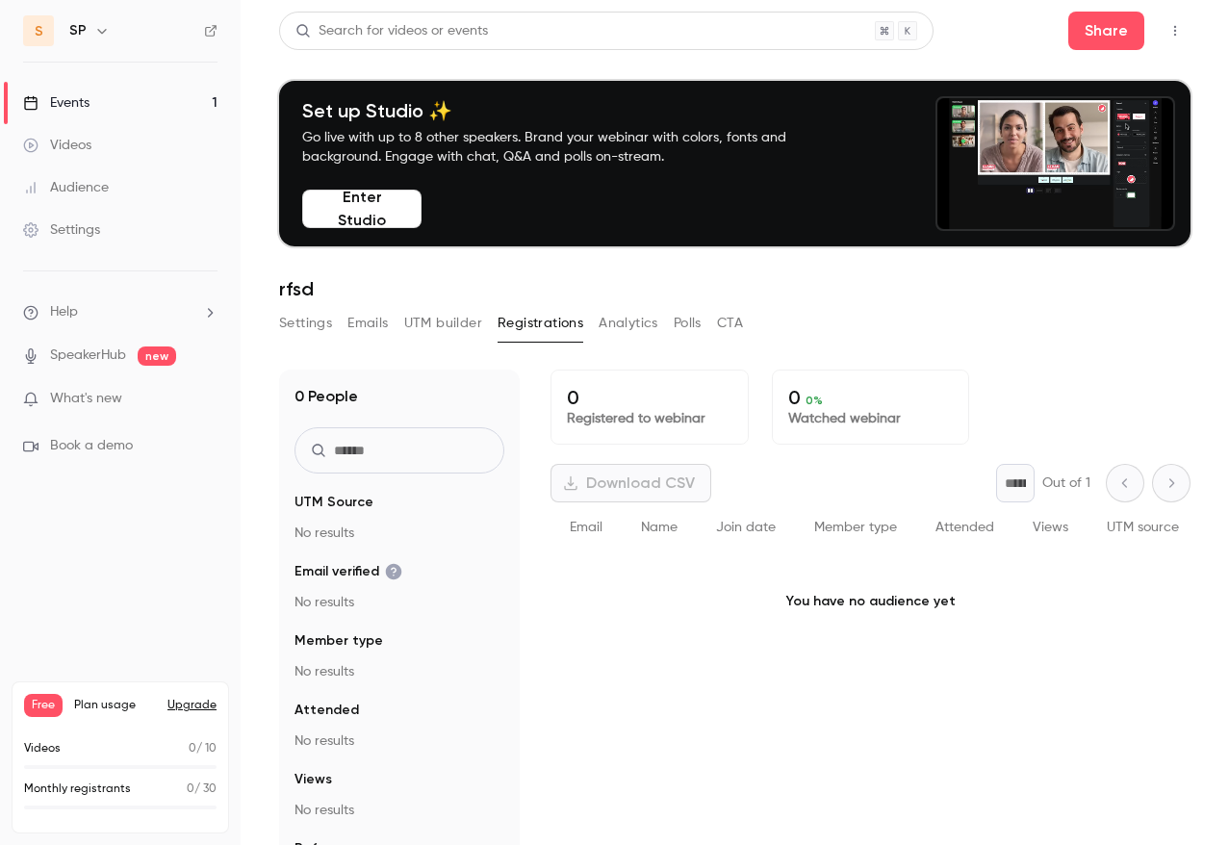
click at [375, 327] on button "Emails" at bounding box center [367, 323] width 40 height 31
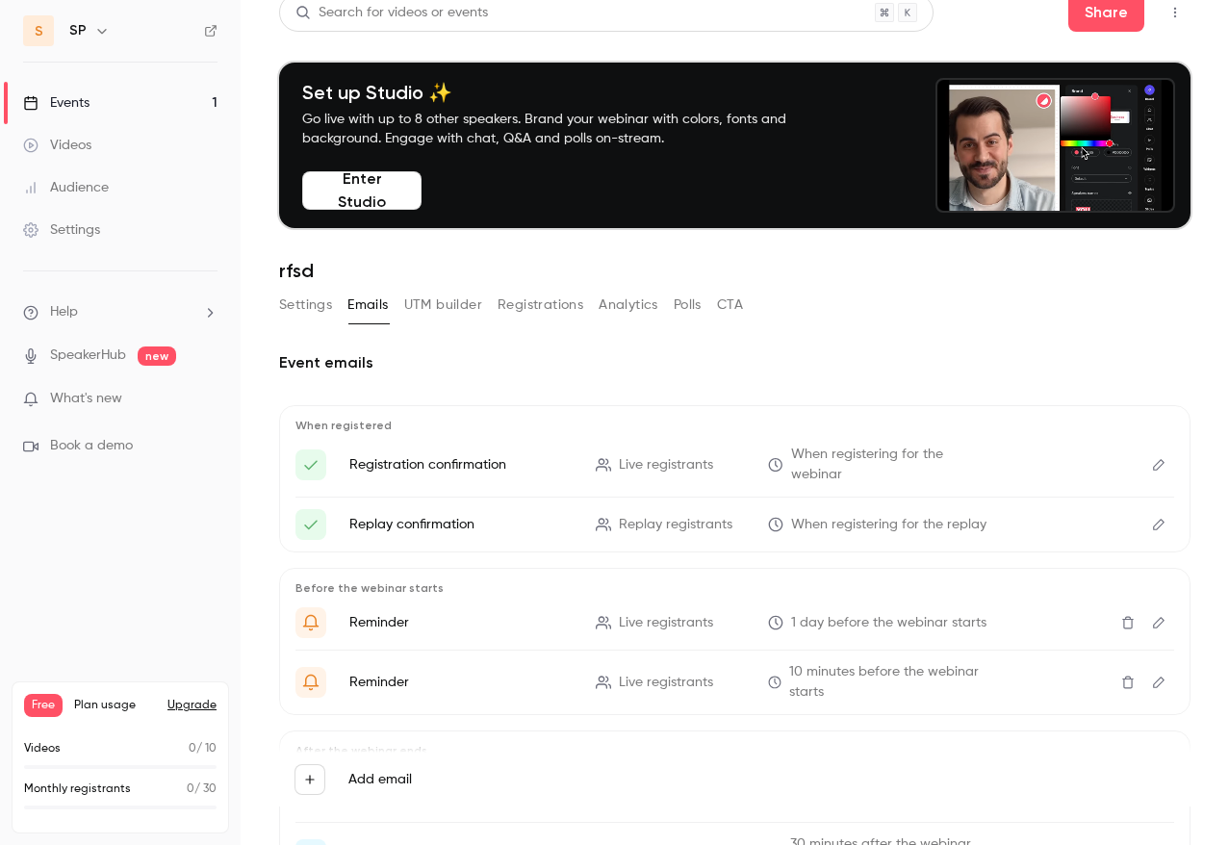
scroll to position [20, 0]
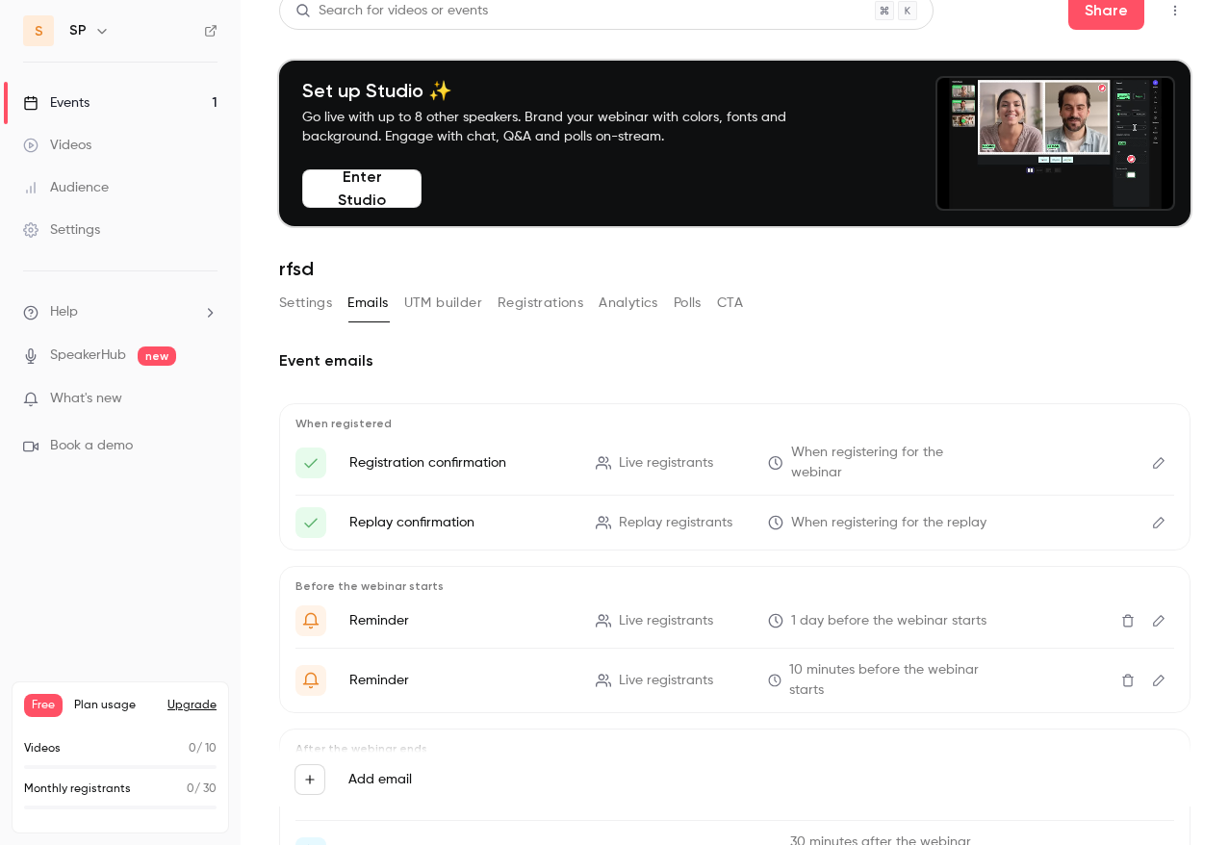
click at [317, 306] on button "Settings" at bounding box center [305, 303] width 53 height 31
